Goal: Task Accomplishment & Management: Use online tool/utility

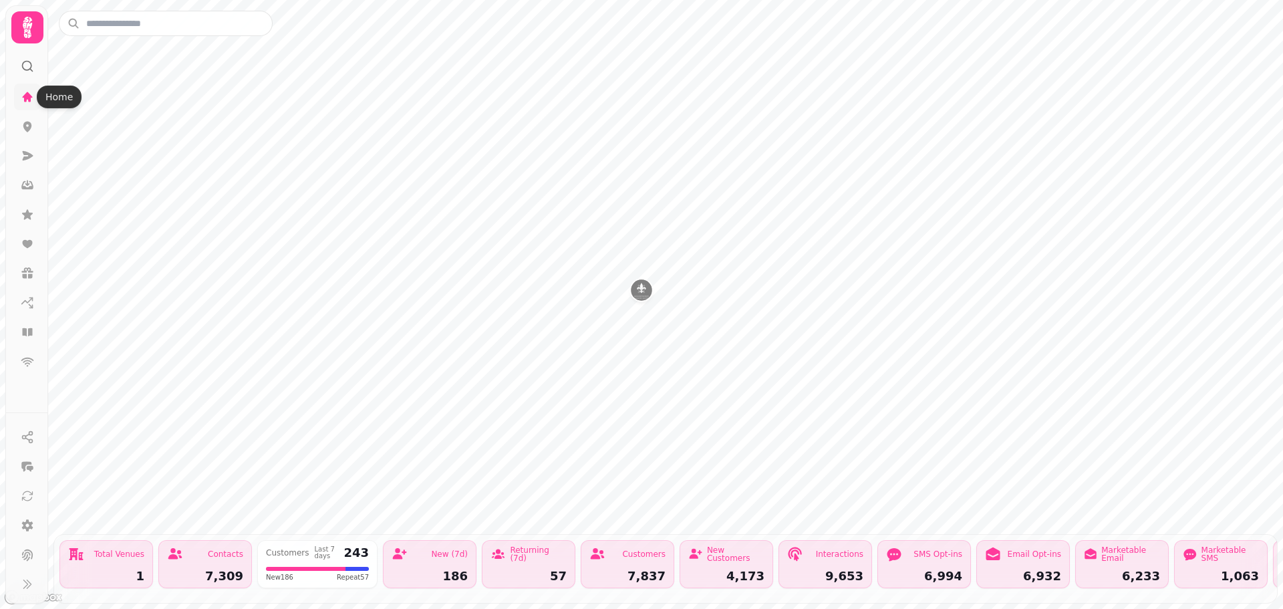
click at [30, 94] on icon at bounding box center [27, 96] width 13 height 13
click at [23, 95] on icon at bounding box center [27, 96] width 13 height 13
click at [27, 152] on icon at bounding box center [28, 155] width 11 height 9
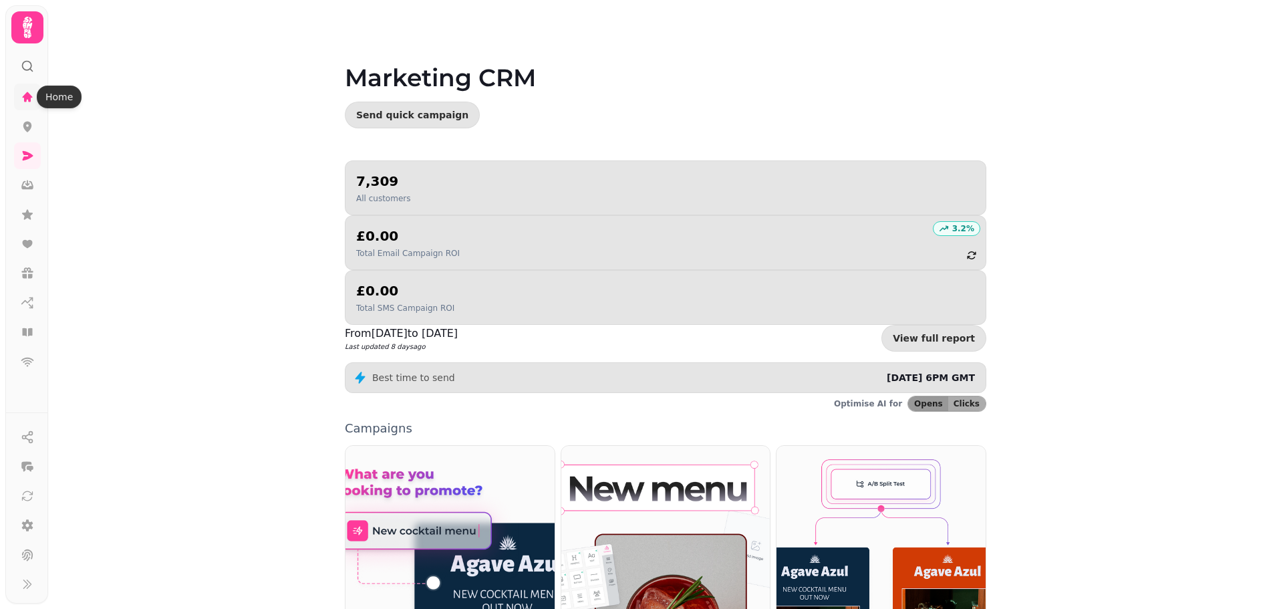
click at [23, 97] on icon at bounding box center [28, 97] width 10 height 10
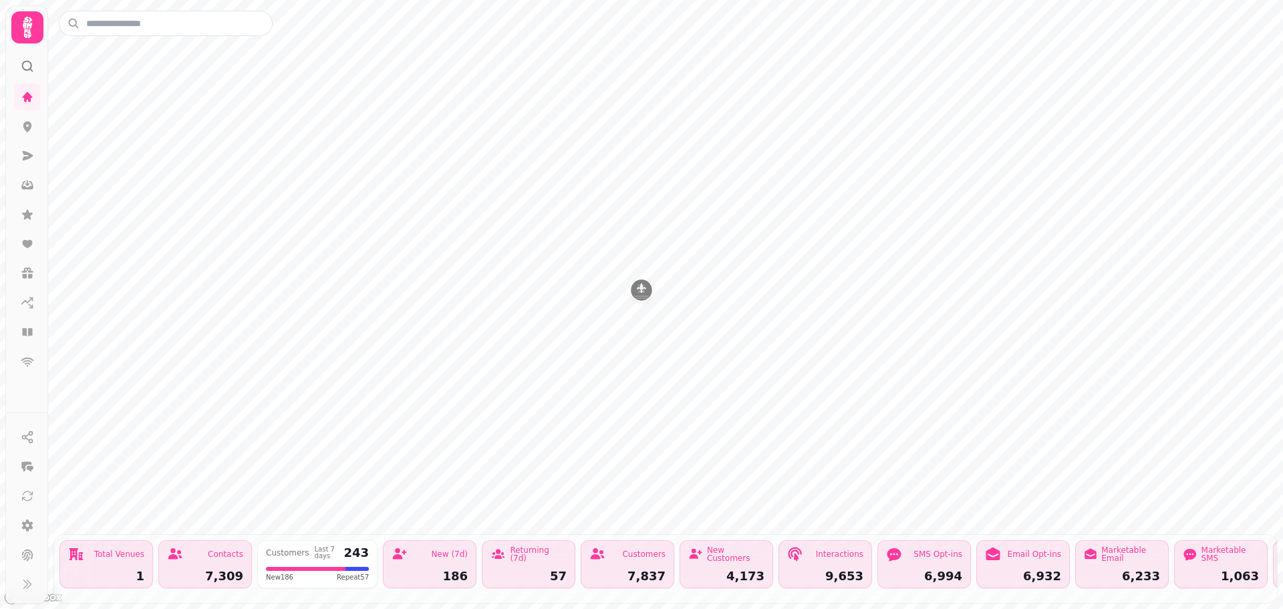
click at [638, 289] on img "Rogerthorpe Manor Hotel" at bounding box center [641, 289] width 21 height 21
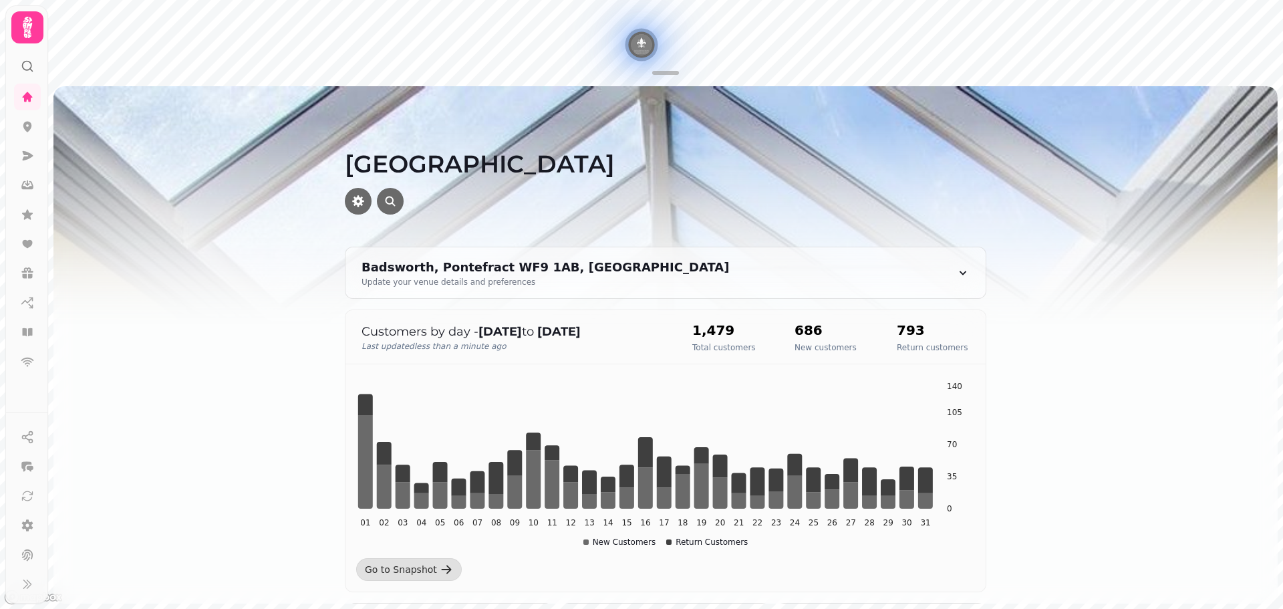
click at [643, 53] on img "Rogerthorpe Manor Hotel" at bounding box center [641, 44] width 21 height 21
click at [33, 157] on icon at bounding box center [27, 155] width 13 height 13
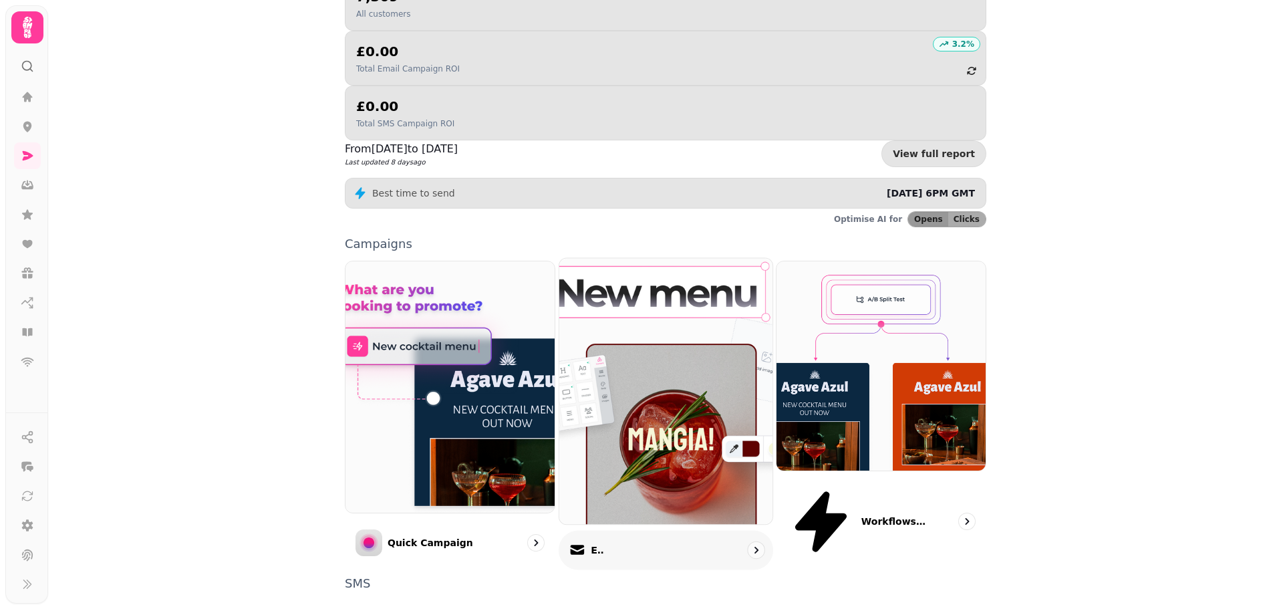
scroll to position [226, 0]
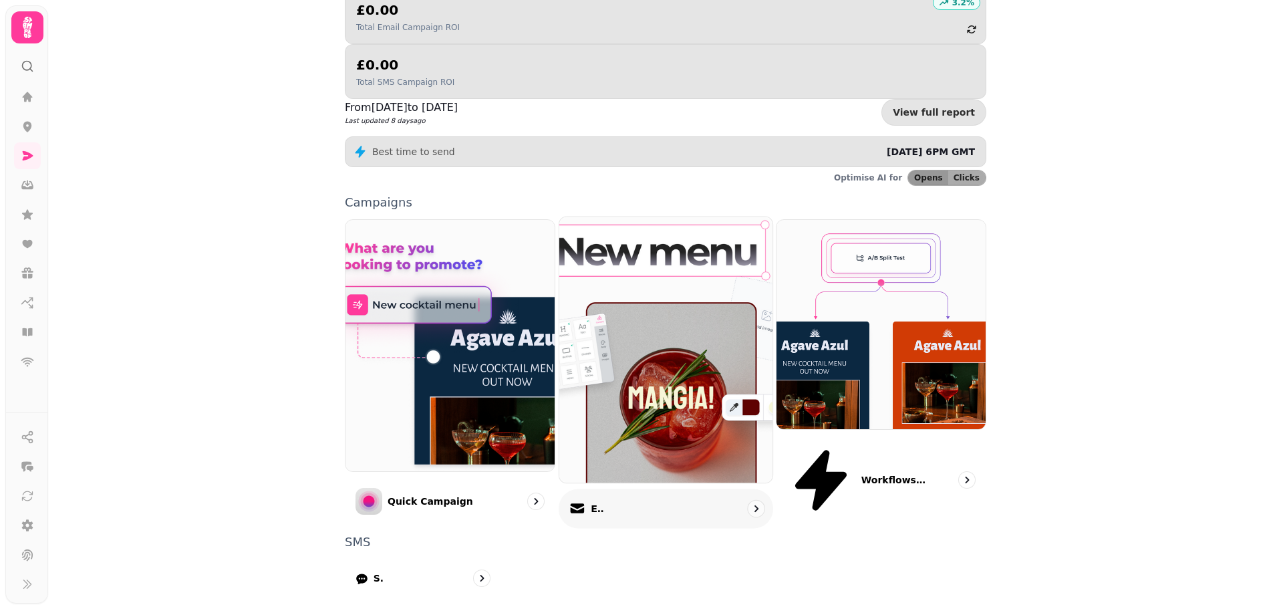
click at [646, 301] on img at bounding box center [666, 350] width 235 height 293
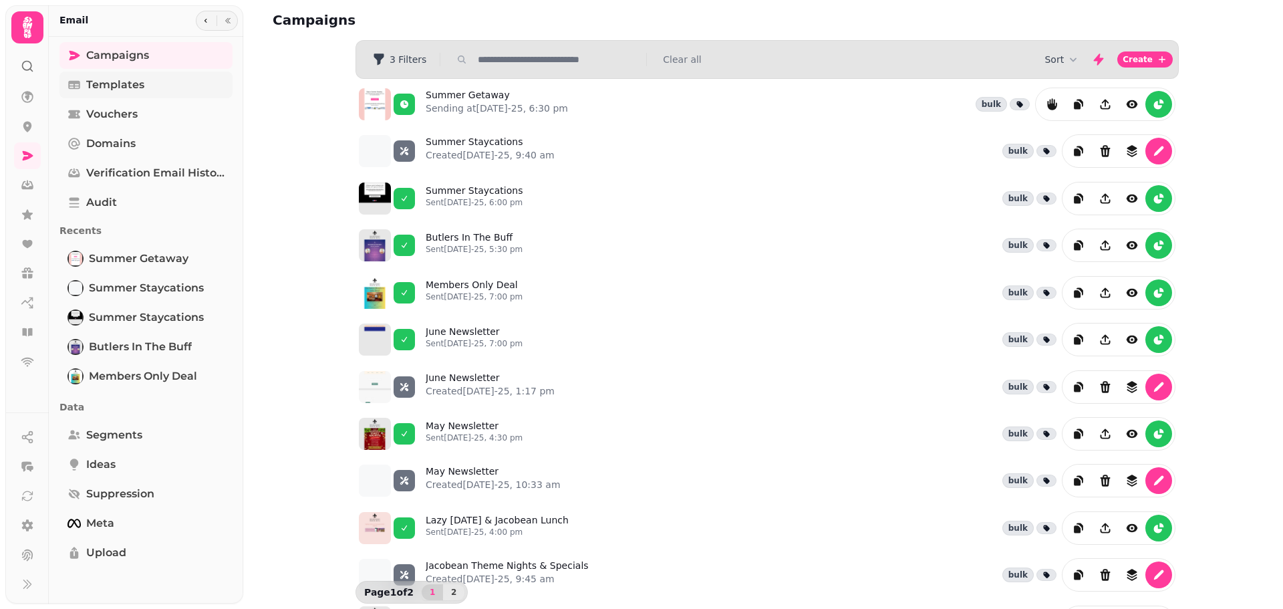
click at [156, 83] on link "Templates" at bounding box center [145, 85] width 173 height 27
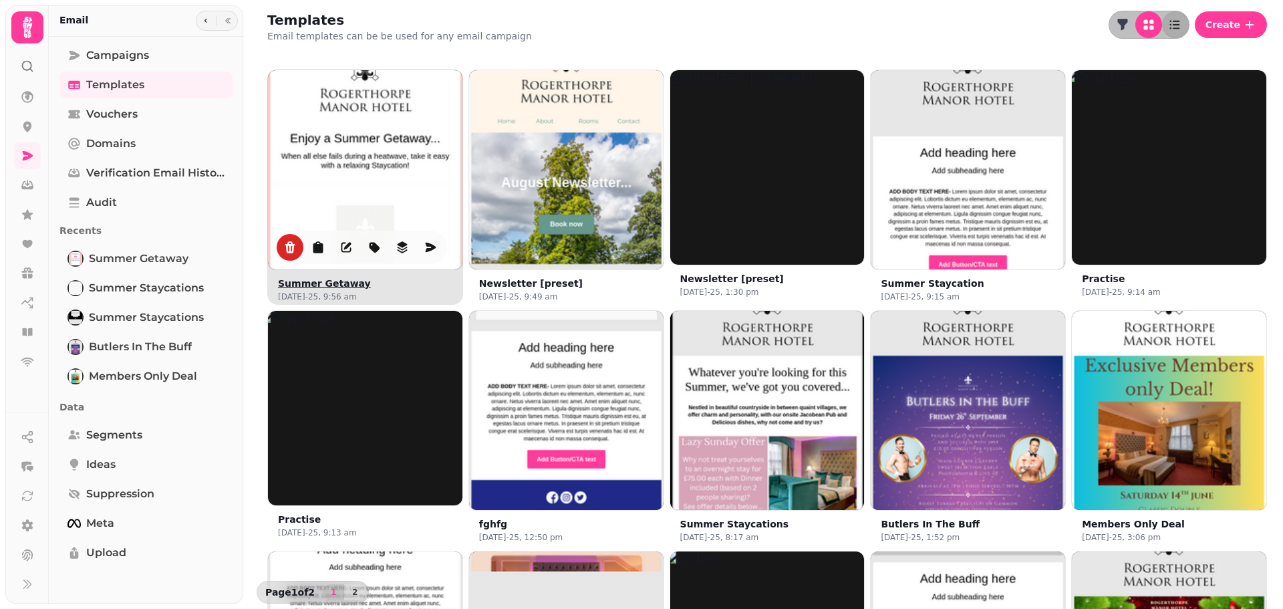
click at [397, 154] on img at bounding box center [364, 166] width 291 height 291
